Goal: Task Accomplishment & Management: Use online tool/utility

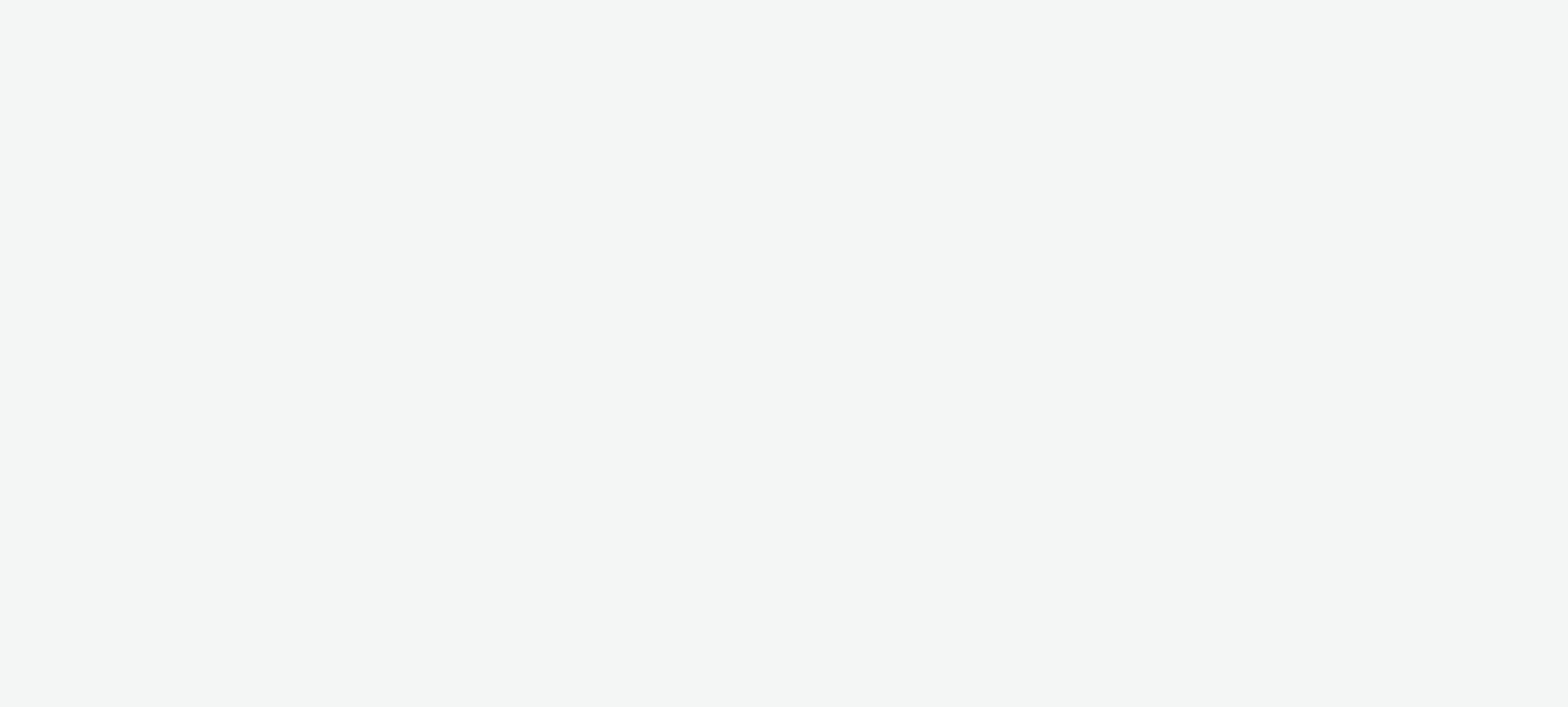
select select "ac009755-aa48-4799-8050-7a339a378eb8"
select select "79162ed7-0017-4339-93b0-3399b708648f"
select select "d57a0b46-ef33-4938-977b-e6d07593e41f"
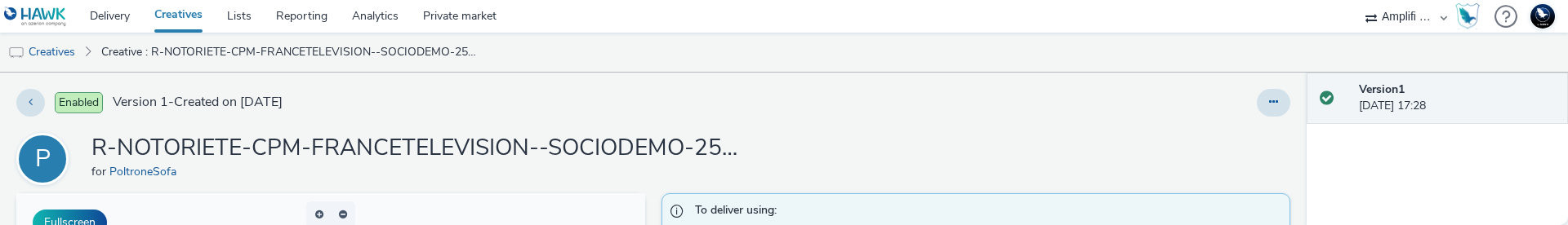
click at [822, 113] on div at bounding box center [1035, 102] width 509 height 28
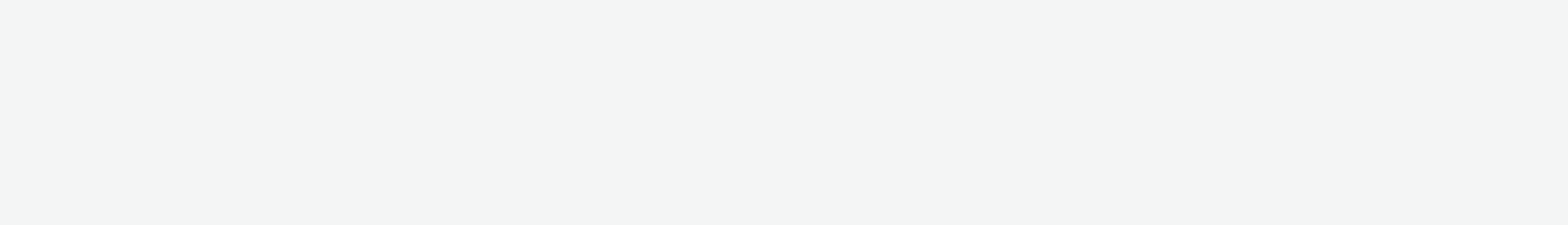
select select "d57a0b46-ef33-4938-977b-e6d07593e41f"
